Goal: Communication & Community: Answer question/provide support

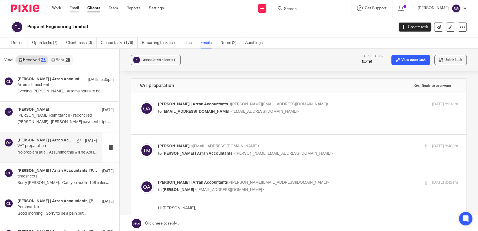
scroll to position [1, 0]
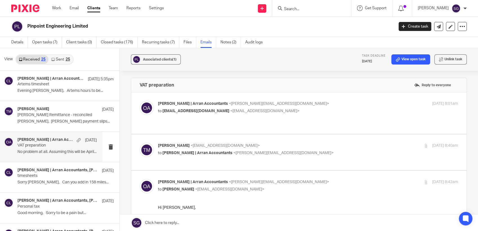
drag, startPoint x: 76, startPoint y: 8, endPoint x: 98, endPoint y: 8, distance: 22.2
click at [76, 8] on link "Email" at bounding box center [74, 8] width 9 height 6
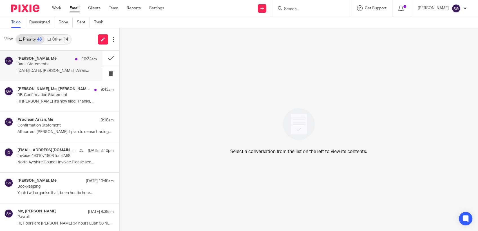
click at [63, 59] on div "Ian K, Me 10:34am" at bounding box center [56, 59] width 79 height 6
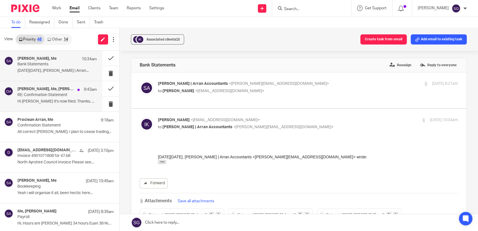
click at [44, 104] on div "Stewart McFarlane, Me, Olivia | Arran Accountants 9:43am RE: Confirmation State…" at bounding box center [56, 96] width 79 height 19
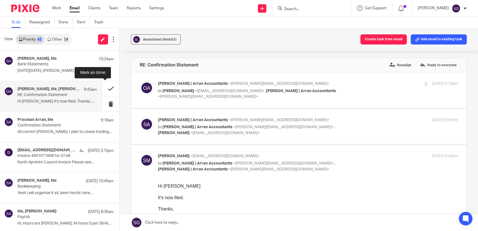
click at [102, 88] on button at bounding box center [110, 88] width 17 height 15
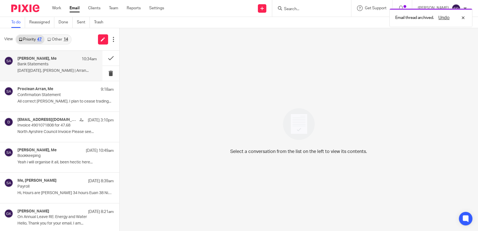
click at [44, 66] on p "Bank Statements" at bounding box center [48, 64] width 63 height 5
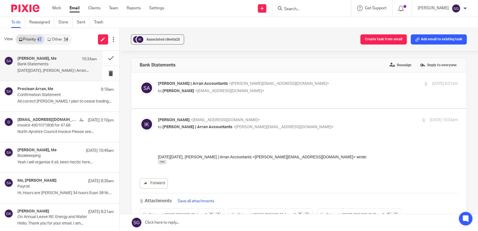
click at [305, 11] on input "Search" at bounding box center [309, 9] width 51 height 5
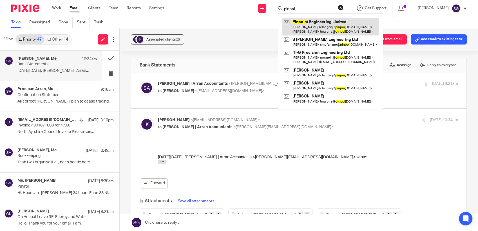
type input "pinpoi"
click at [319, 26] on link at bounding box center [330, 26] width 96 height 17
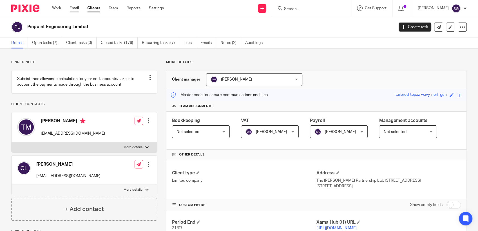
drag, startPoint x: 74, startPoint y: 9, endPoint x: 179, endPoint y: 10, distance: 104.5
click at [75, 9] on link "Email" at bounding box center [74, 8] width 9 height 6
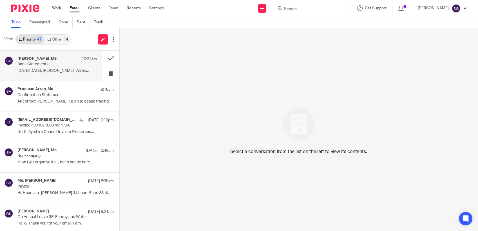
click at [61, 68] on div "Ian K, Me 10:34am Bank Statements On Friday, August 15, 2025, Sarah | Arran..." at bounding box center [56, 65] width 79 height 19
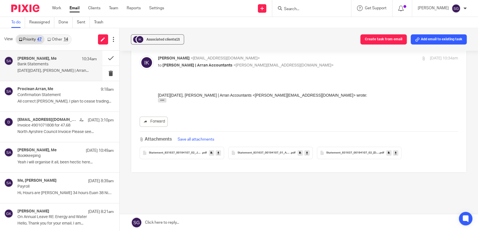
scroll to position [63, 0]
click at [218, 17] on div "To do Reassigned Done Sent Trash" at bounding box center [239, 22] width 478 height 11
click at [306, 151] on icon at bounding box center [307, 152] width 2 height 4
click at [217, 152] on icon at bounding box center [218, 152] width 2 height 4
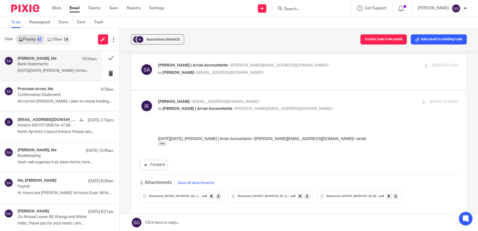
scroll to position [0, 0]
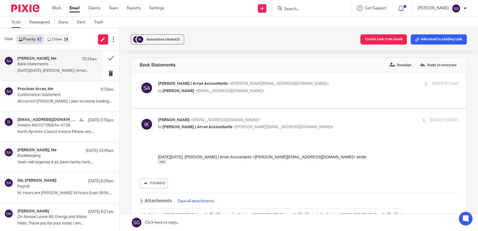
click at [221, 30] on div "Associated clients (2) Create task from email Add email to existing task" at bounding box center [299, 39] width 359 height 23
click at [74, 8] on link "Email" at bounding box center [75, 8] width 10 height 6
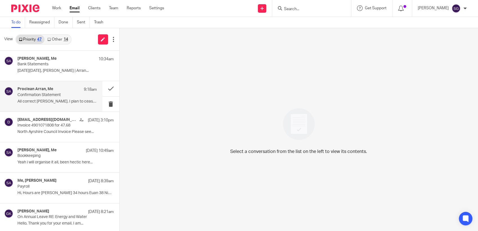
click at [48, 96] on p "Confirmation Statement" at bounding box center [48, 95] width 63 height 5
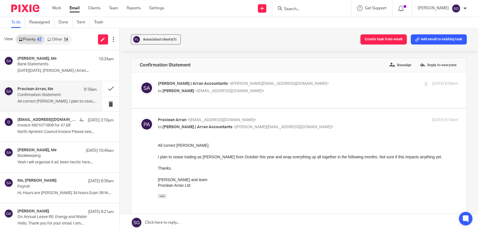
click at [200, 223] on link at bounding box center [299, 222] width 359 height 17
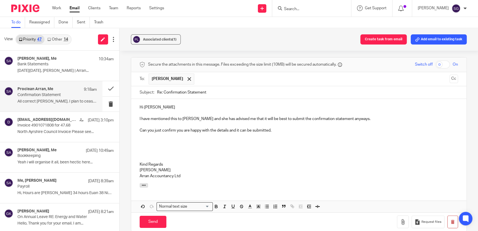
scroll to position [196, 0]
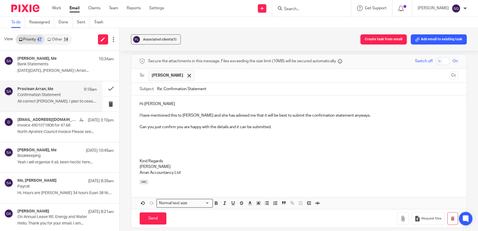
click at [227, 127] on p "Can you just confirm you are happy with the details and it can be submitted." at bounding box center [299, 127] width 319 height 6
click at [153, 217] on input "Send" at bounding box center [153, 218] width 27 height 12
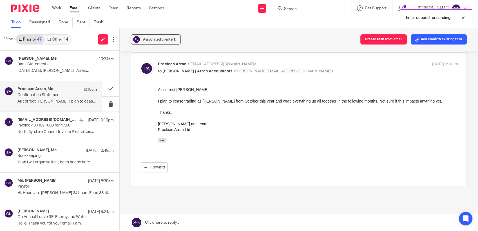
scroll to position [0, 0]
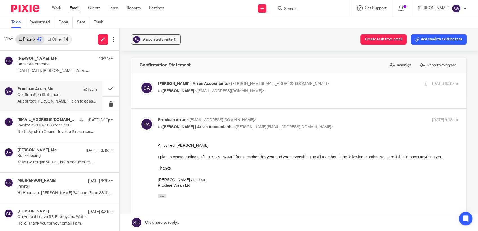
click at [57, 41] on link "Other 14" at bounding box center [57, 39] width 26 height 9
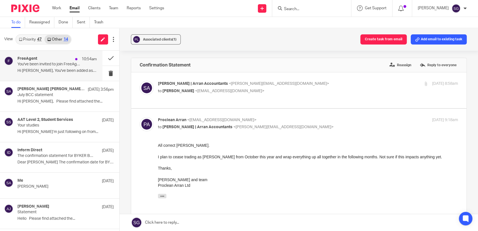
click at [72, 62] on div "10:54am" at bounding box center [84, 59] width 24 height 6
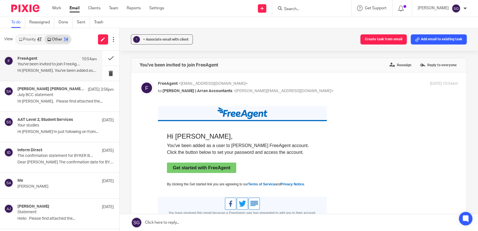
click at [214, 166] on link "Get started with FreeAgent" at bounding box center [201, 167] width 69 height 10
